Goal: Obtain resource: Obtain resource

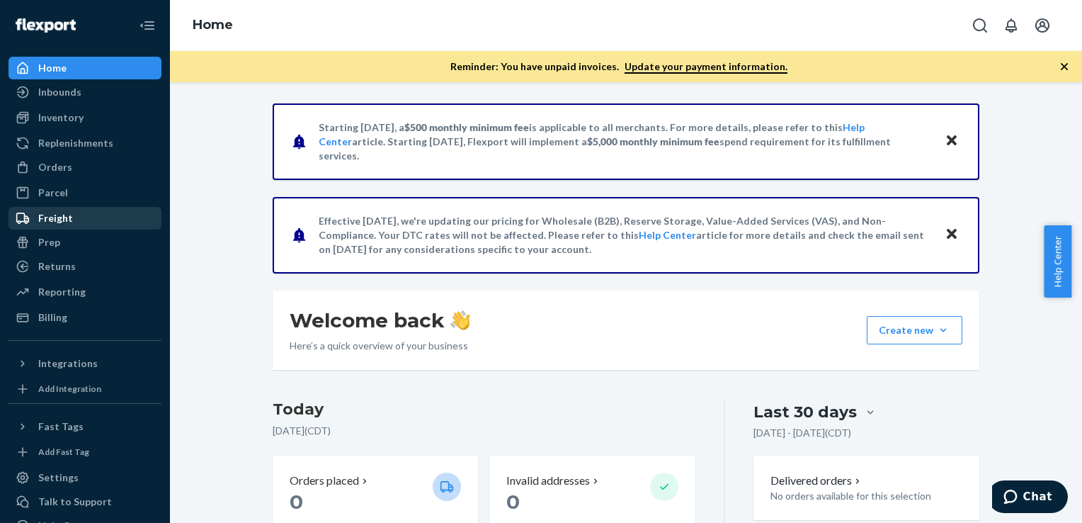
click at [77, 218] on div "Freight" at bounding box center [85, 218] width 150 height 20
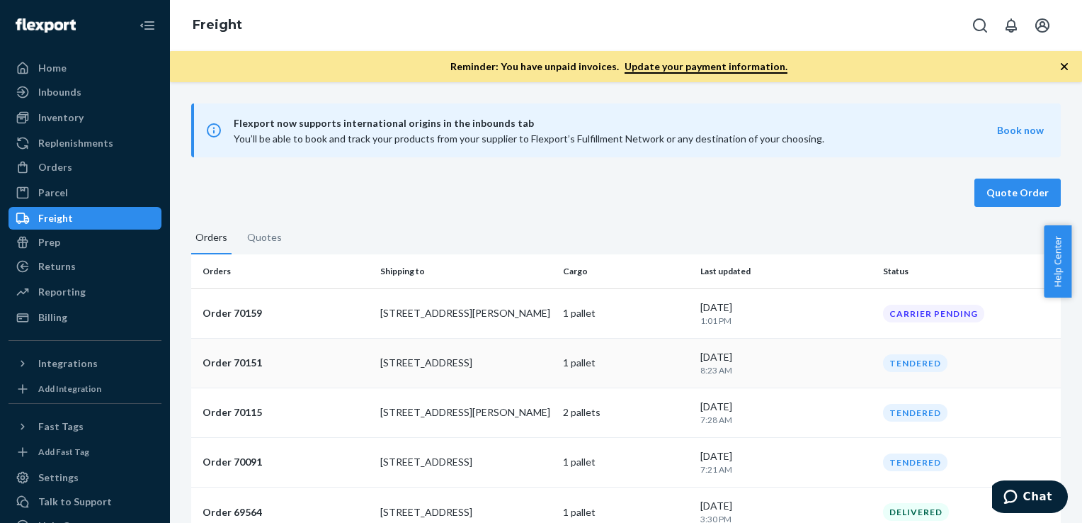
click at [457, 364] on p "[STREET_ADDRESS]" at bounding box center [466, 362] width 172 height 14
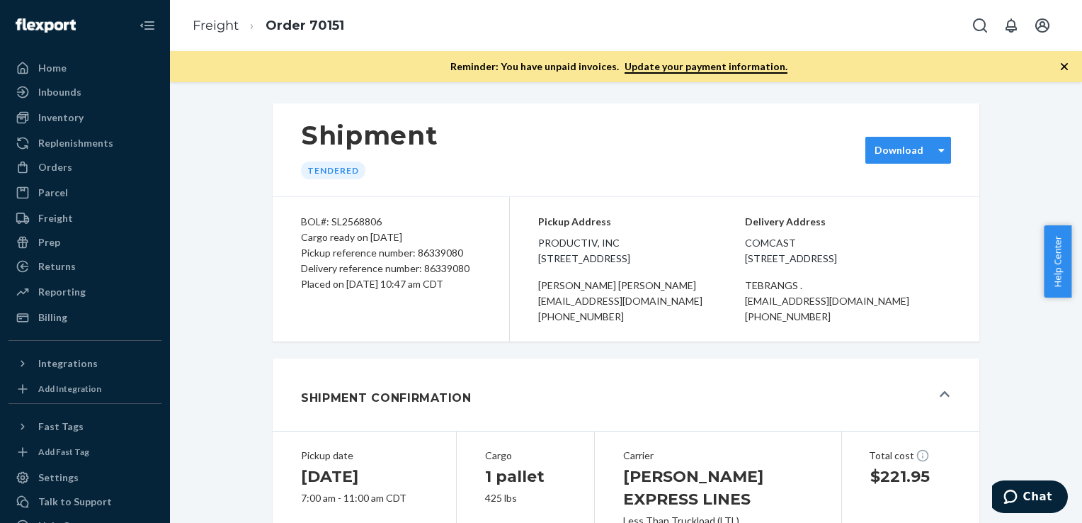
click at [920, 154] on div "Download" at bounding box center [899, 150] width 67 height 14
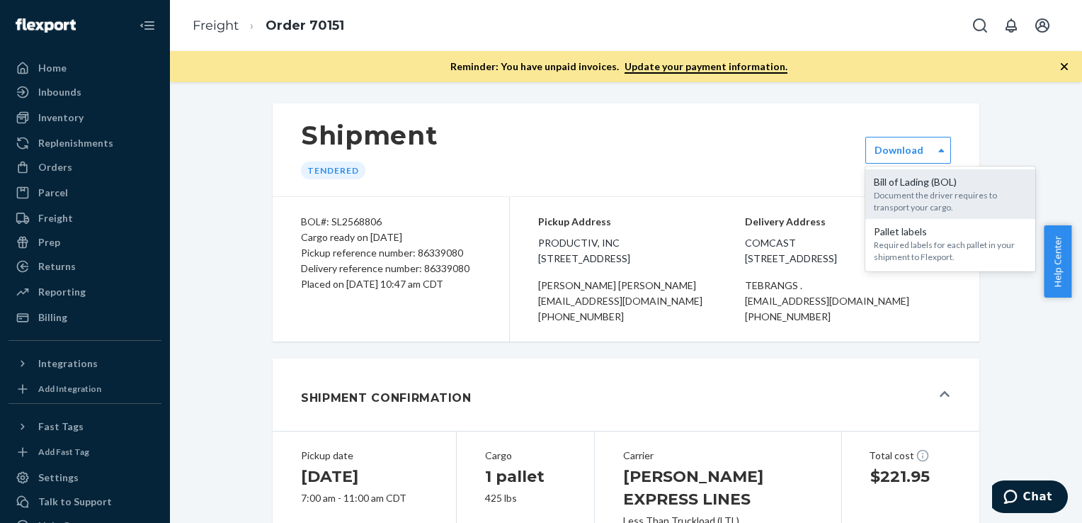
click at [901, 200] on div "Document the driver requires to transport your cargo." at bounding box center [950, 201] width 153 height 24
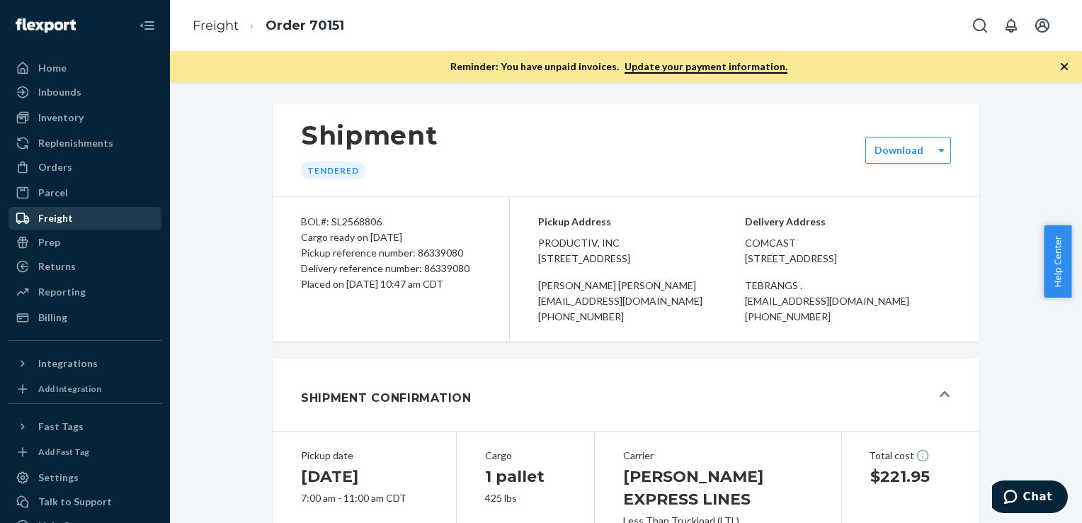
click at [57, 227] on div "Freight" at bounding box center [85, 218] width 150 height 20
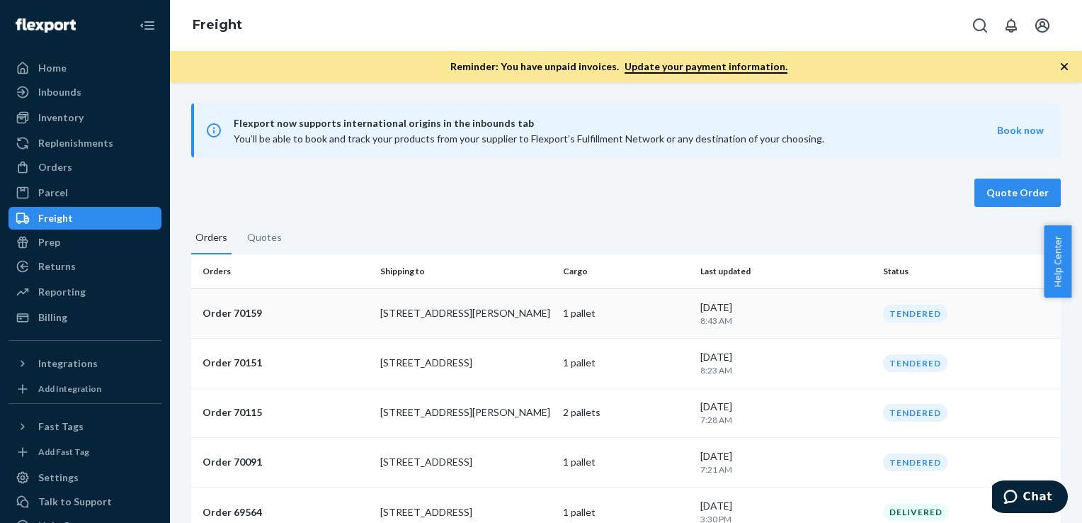
click at [442, 308] on p "[STREET_ADDRESS][PERSON_NAME]" at bounding box center [466, 313] width 172 height 14
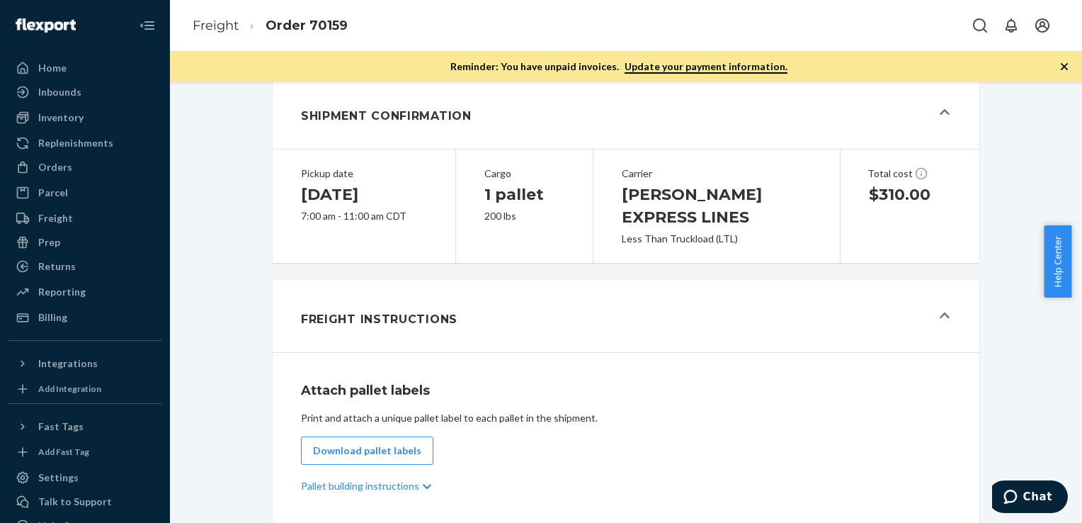
scroll to position [283, 0]
click at [63, 220] on div "Freight" at bounding box center [55, 218] width 35 height 14
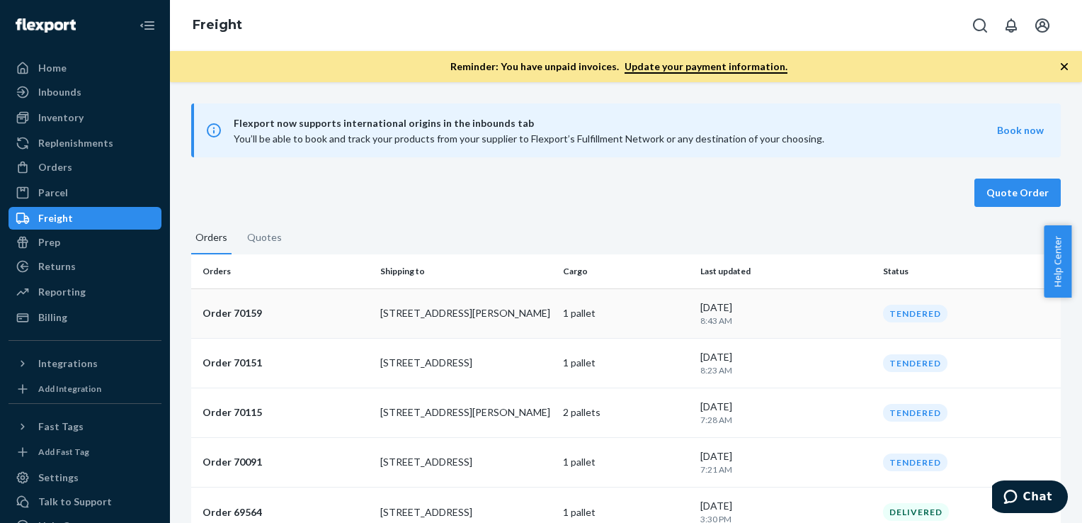
click at [455, 297] on td "[STREET_ADDRESS][PERSON_NAME]" at bounding box center [466, 313] width 183 height 50
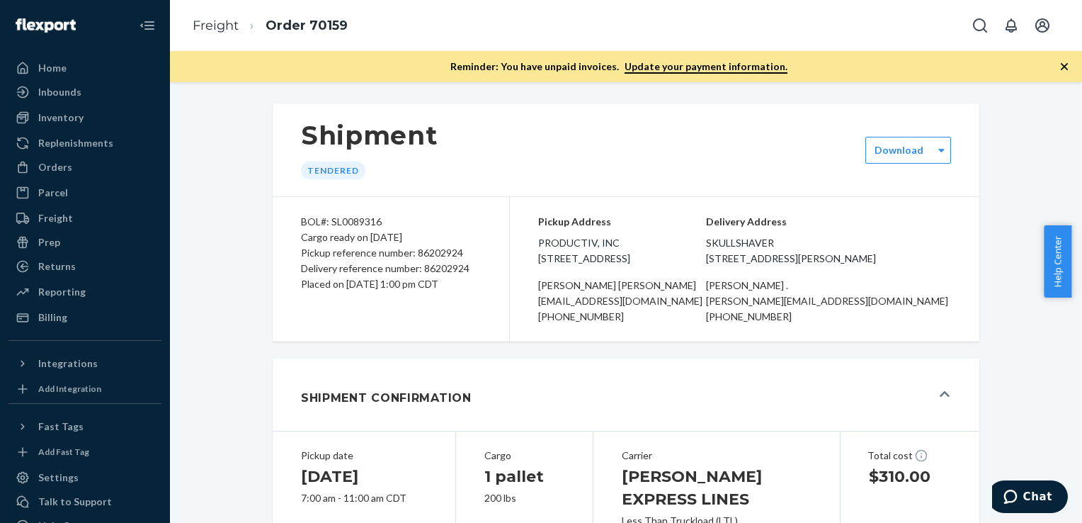
click at [887, 163] on div "Shipment Tendered Download" at bounding box center [626, 149] width 707 height 93
click at [902, 158] on div "Download" at bounding box center [908, 150] width 86 height 27
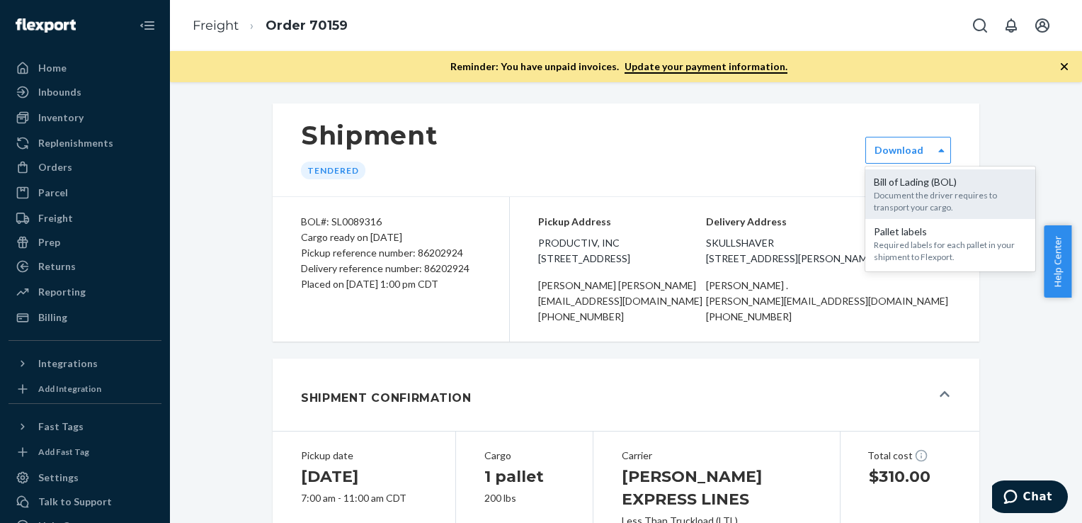
click at [902, 195] on div "Document the driver requires to transport your cargo." at bounding box center [950, 201] width 153 height 24
